Goal: Task Accomplishment & Management: Complete application form

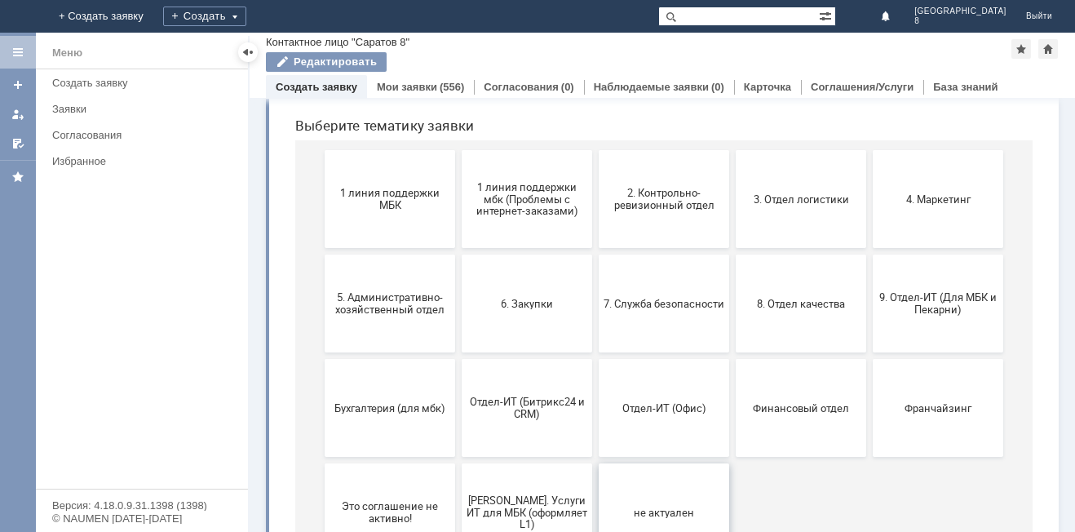
scroll to position [237, 0]
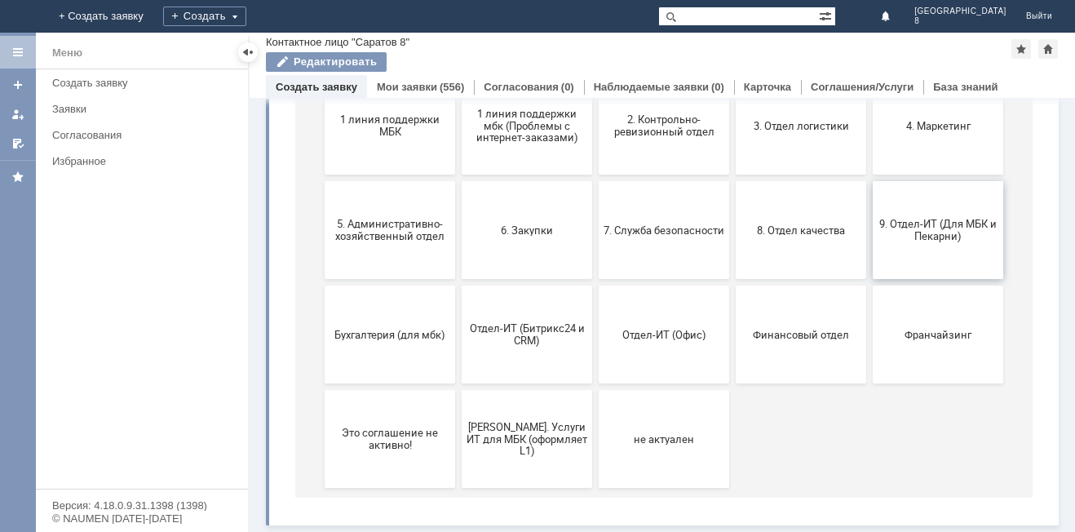
click at [936, 259] on button "9. Отдел-ИТ (Для МБК и Пекарни)" at bounding box center [938, 230] width 130 height 98
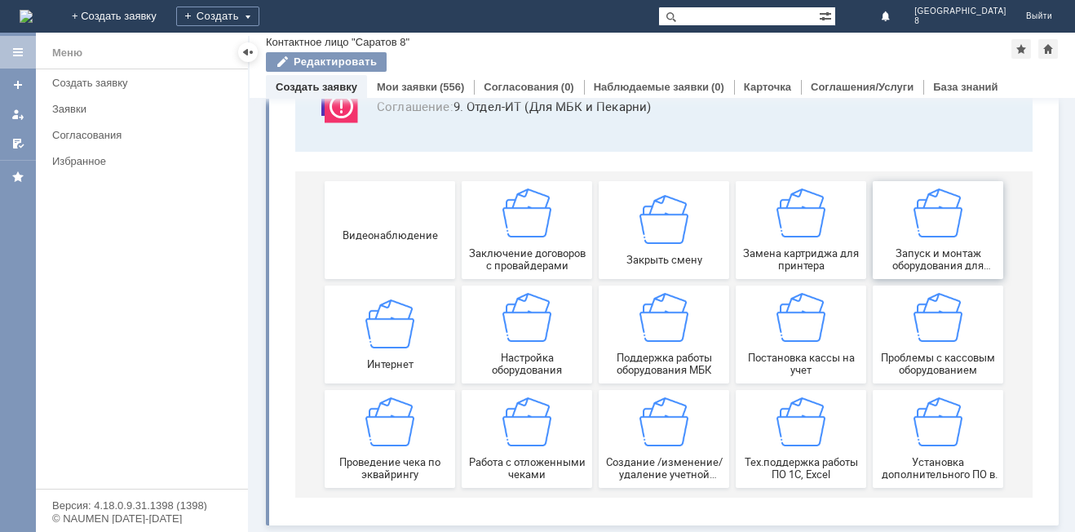
scroll to position [135, 0]
click at [791, 222] on img at bounding box center [800, 212] width 49 height 49
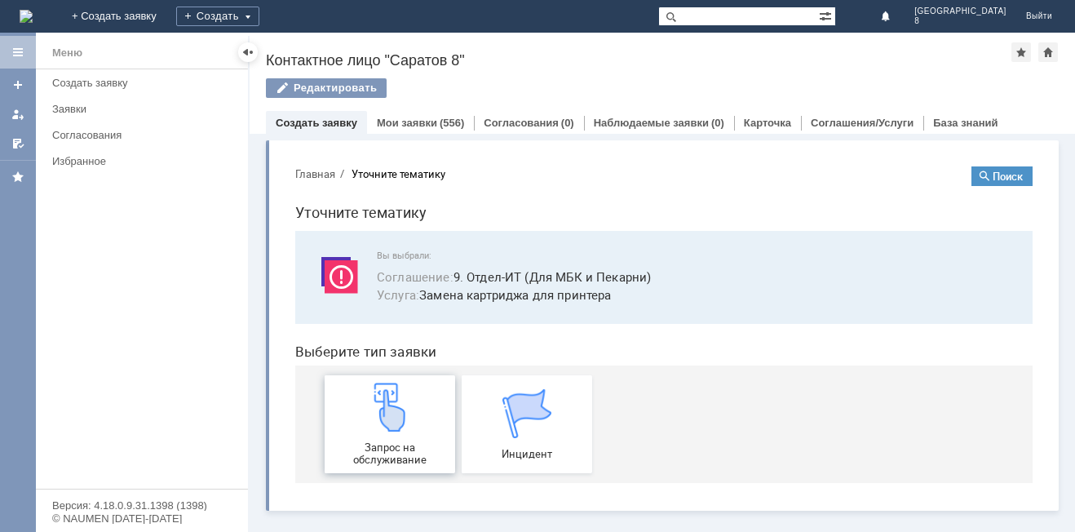
click at [410, 400] on img at bounding box center [389, 406] width 49 height 49
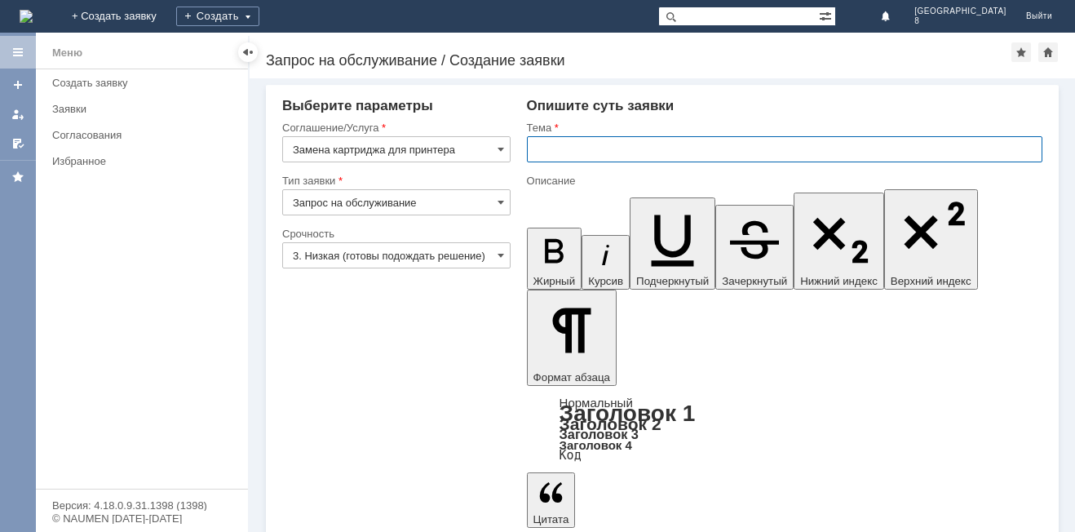
click at [614, 150] on input "text" at bounding box center [784, 149] width 515 height 26
type input "замена картриджа"
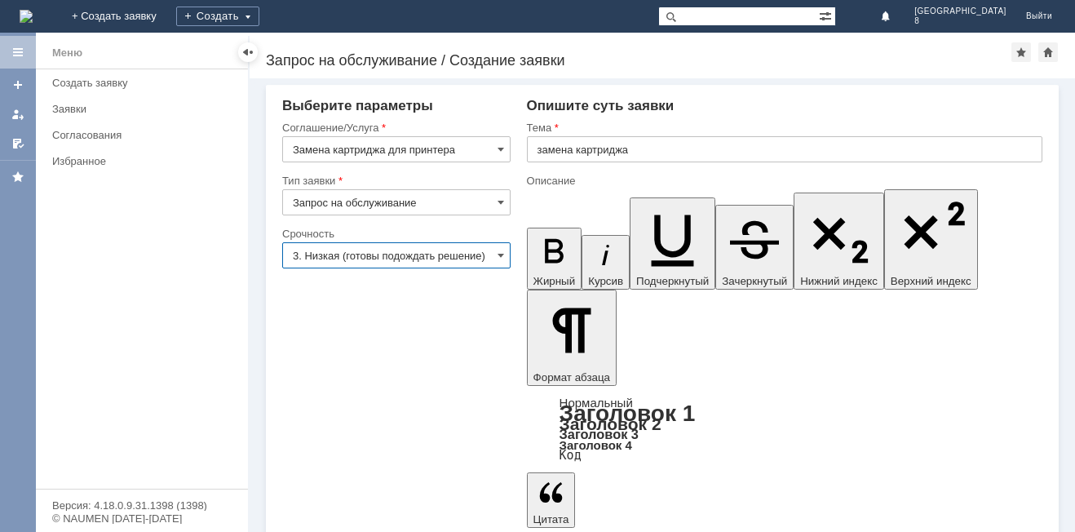
click at [431, 250] on input "3. Низкая (готовы подождать решение)" at bounding box center [396, 255] width 228 height 26
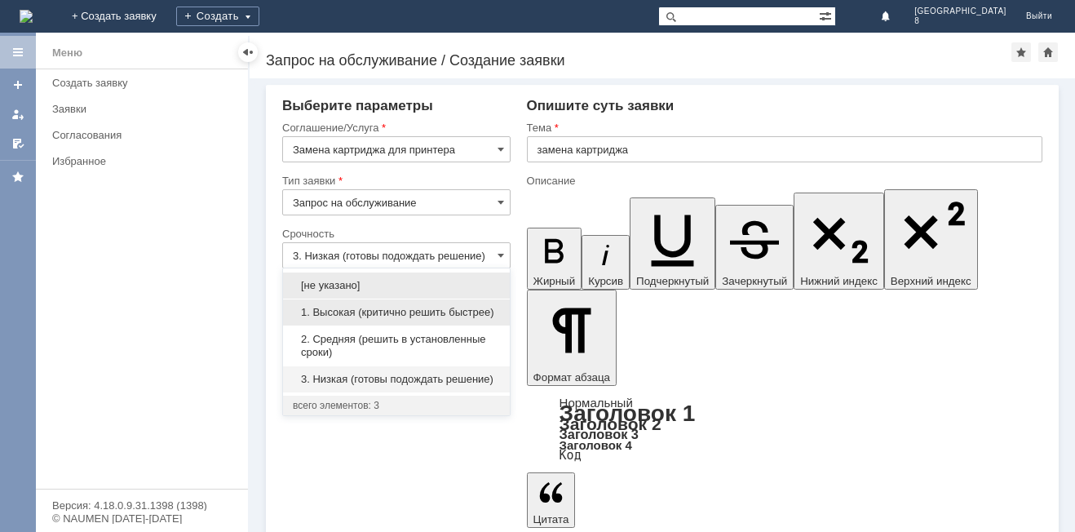
click at [394, 307] on span "1. Высокая (критично решить быстрее)" at bounding box center [396, 312] width 207 height 13
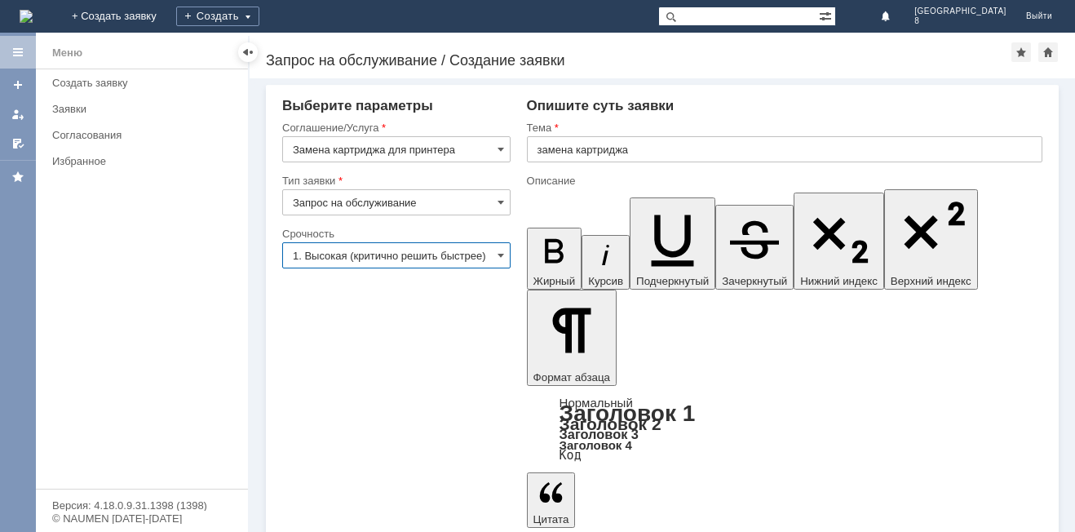
type input "1. Высокая (критично решить быстрее)"
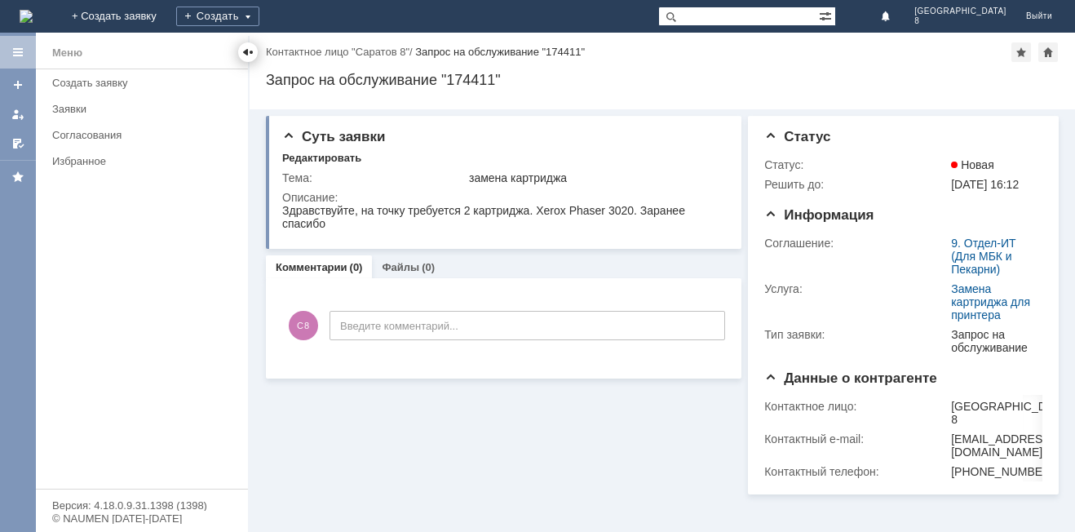
click at [246, 48] on div at bounding box center [247, 52] width 13 height 13
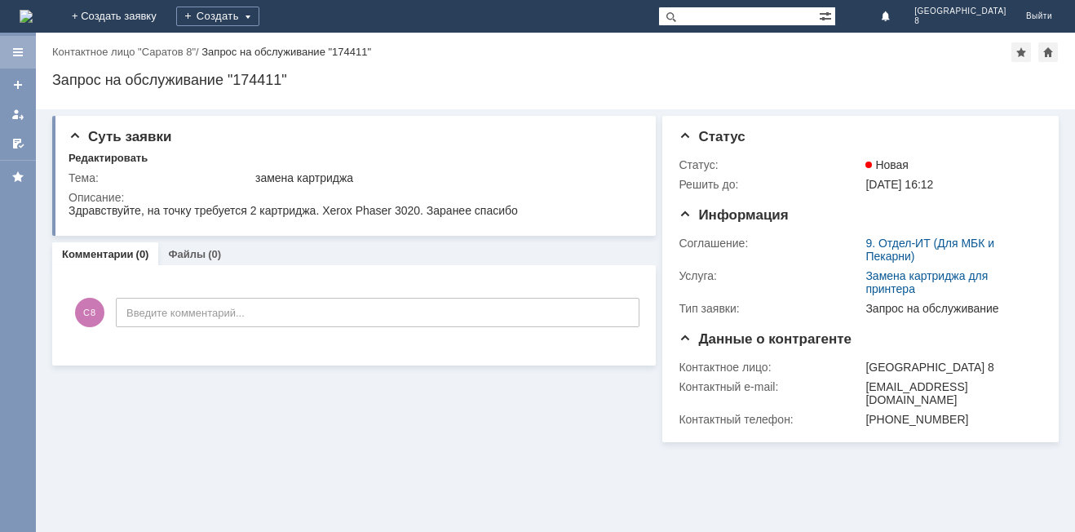
click at [24, 54] on div at bounding box center [18, 52] width 36 height 33
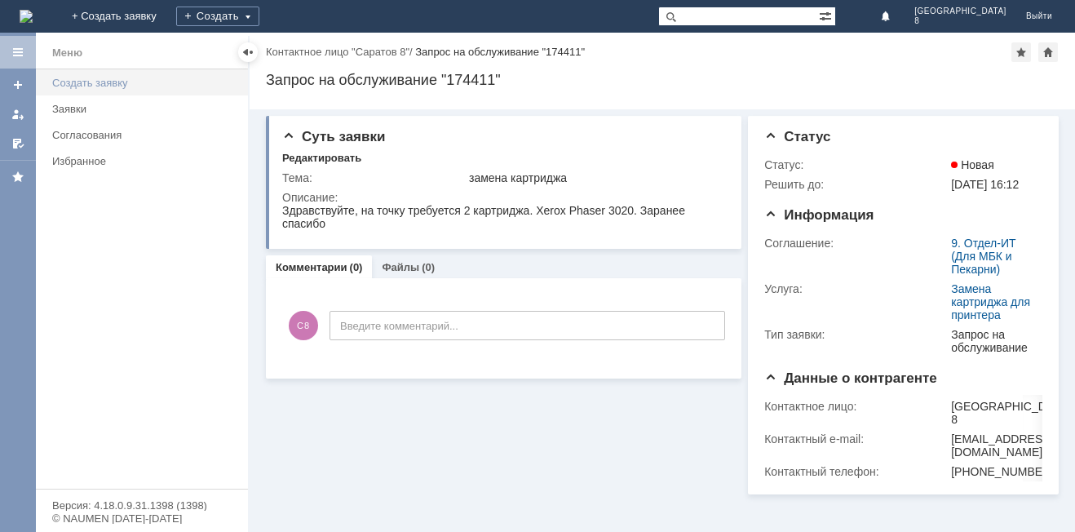
click at [89, 74] on link "Создать заявку" at bounding box center [145, 82] width 199 height 25
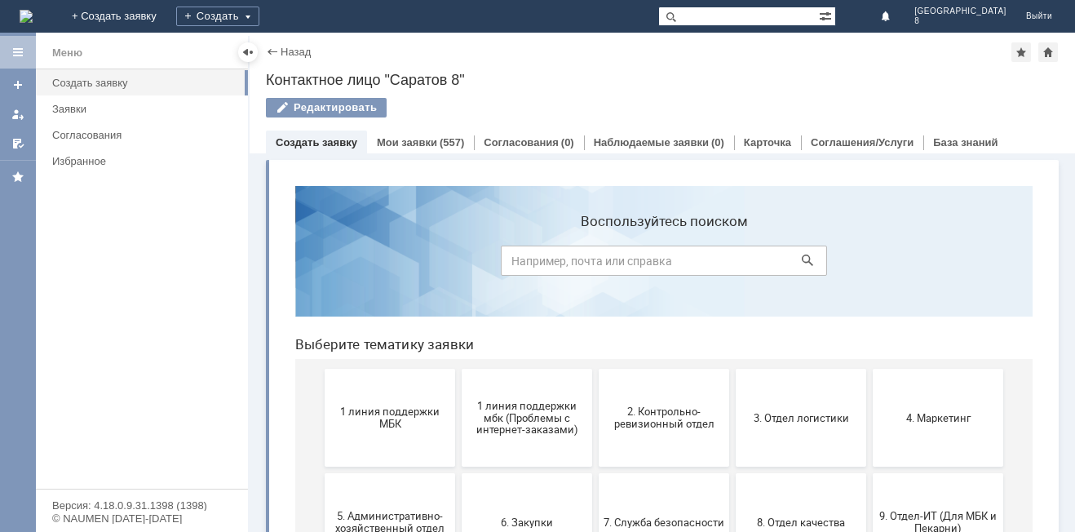
scroll to position [163, 0]
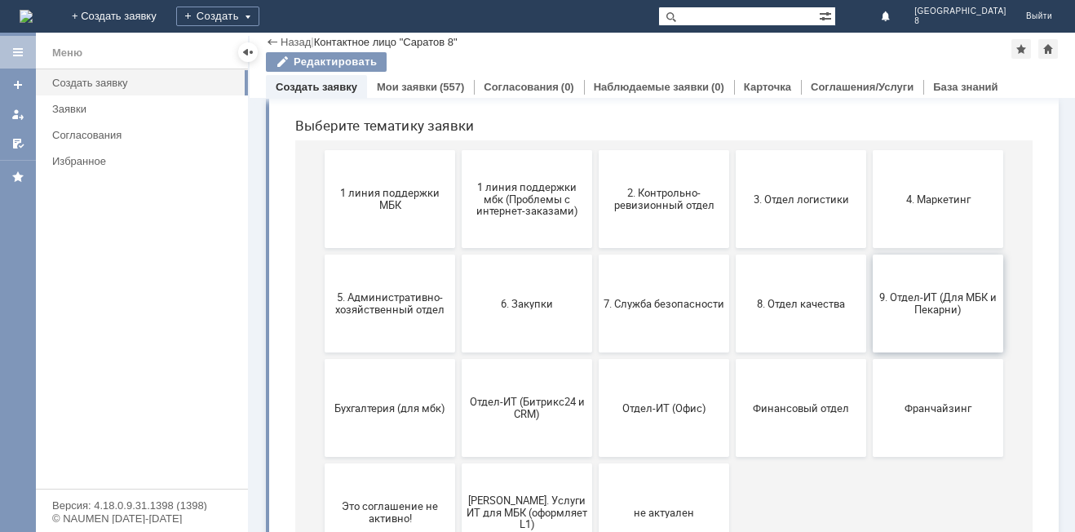
drag, startPoint x: 908, startPoint y: 322, endPoint x: 1182, endPoint y: 280, distance: 276.5
click at [908, 322] on button "9. Отдел-ИТ (Для МБК и Пекарни)" at bounding box center [938, 303] width 130 height 98
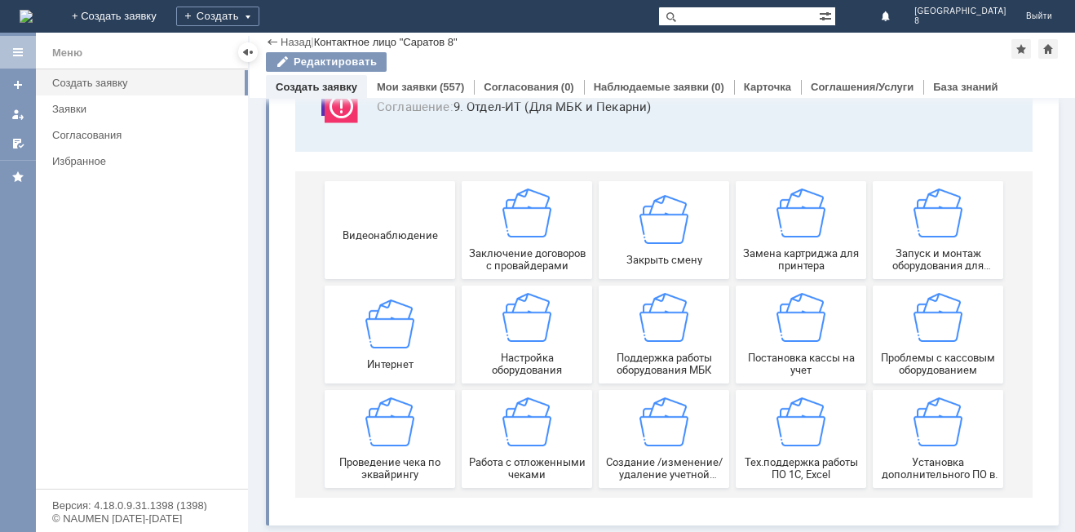
scroll to position [135, 0]
click at [342, 189] on button "Видеонаблюдение" at bounding box center [390, 230] width 130 height 98
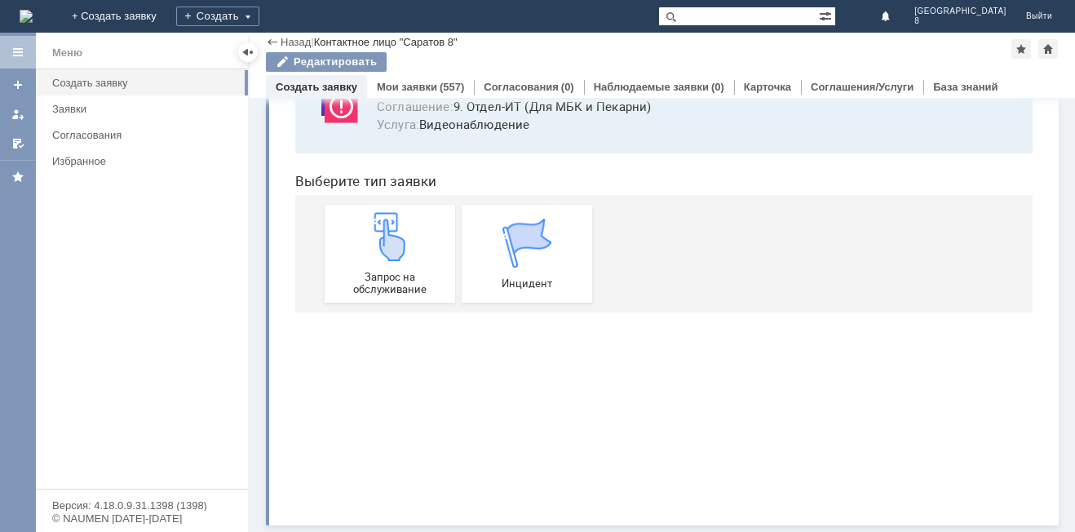
scroll to position [0, 0]
